Goal: Check status: Check status

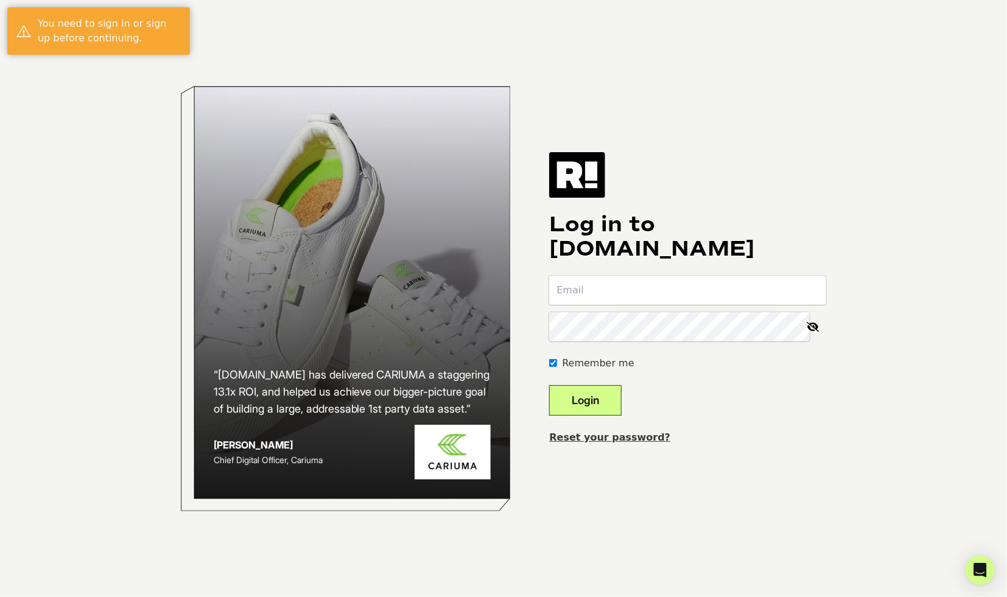
type input "[EMAIL_ADDRESS][DOMAIN_NAME]"
click at [606, 403] on button "Login" at bounding box center [585, 400] width 72 height 30
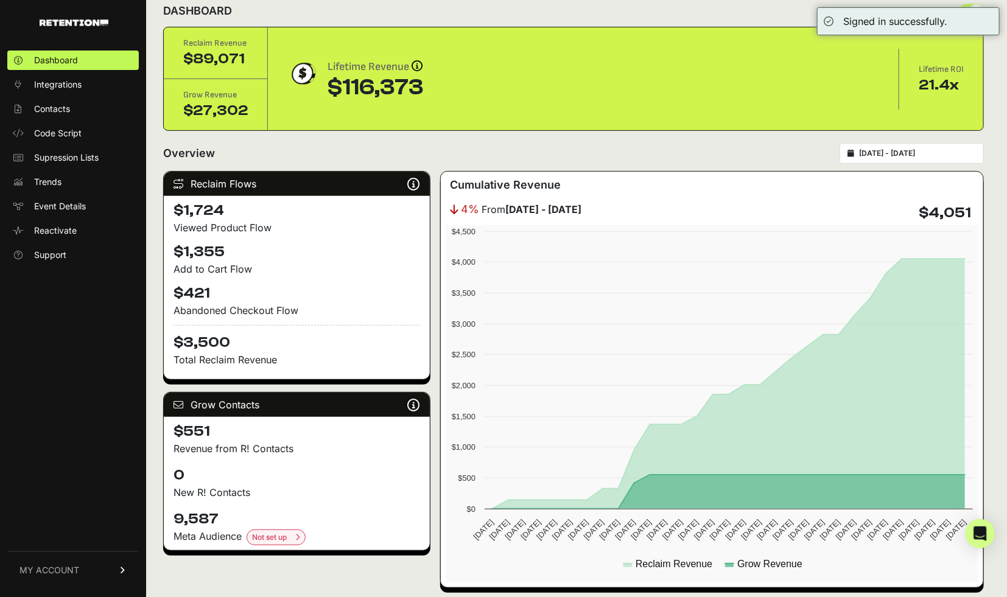
scroll to position [93, 0]
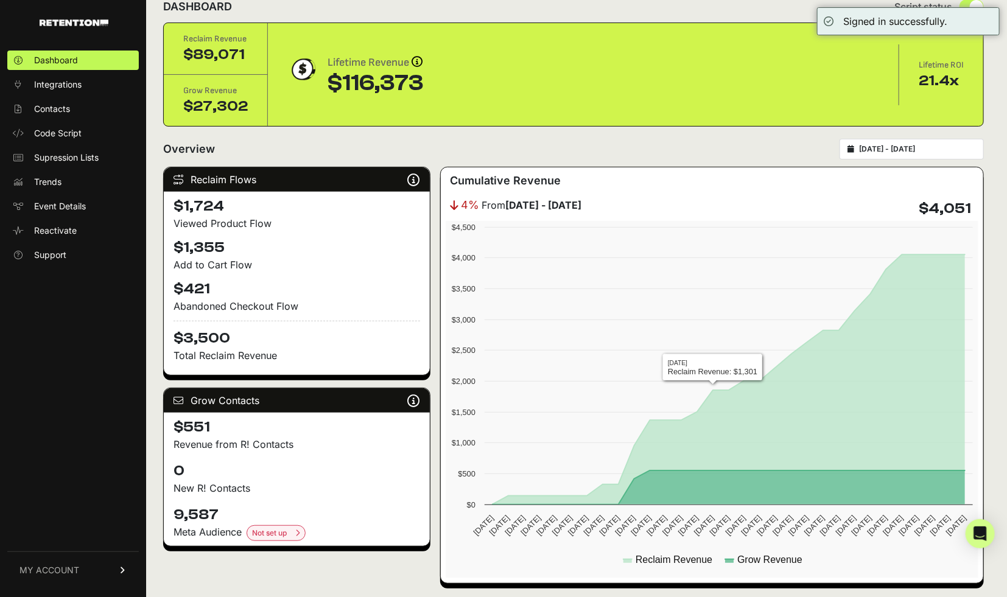
click at [891, 144] on input "2025-09-13 - 2025-10-13" at bounding box center [917, 149] width 117 height 10
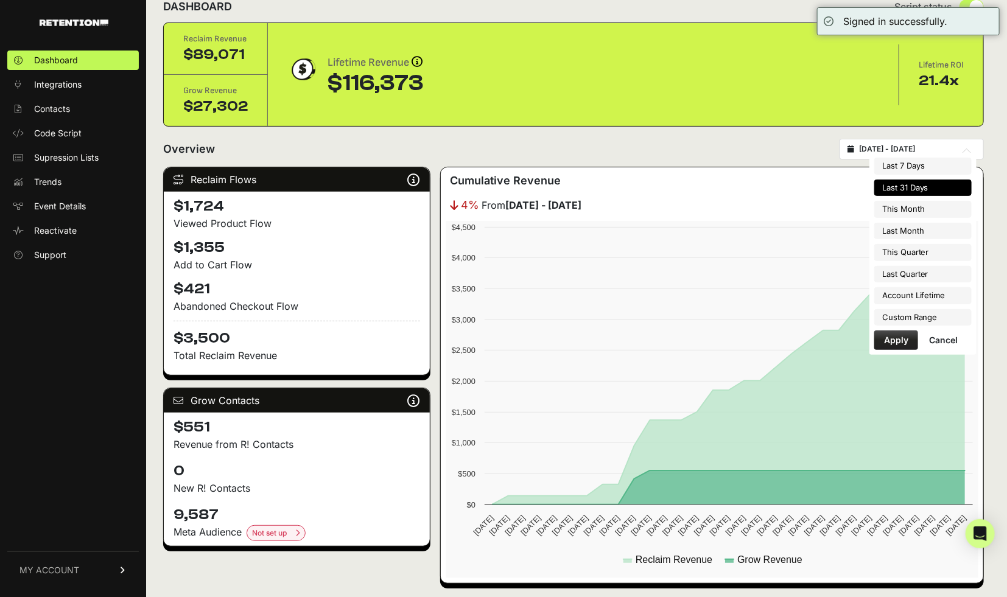
click at [901, 233] on li "Last Month" at bounding box center [922, 231] width 97 height 17
type input "2025-09-01 - 2025-09-30"
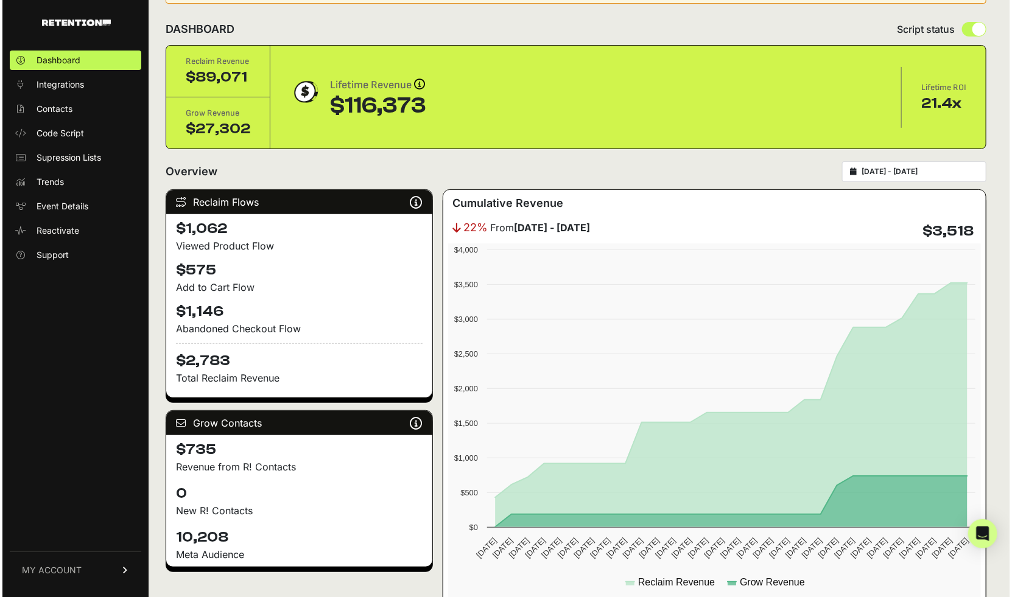
scroll to position [67, 0]
